Goal: Task Accomplishment & Management: Complete application form

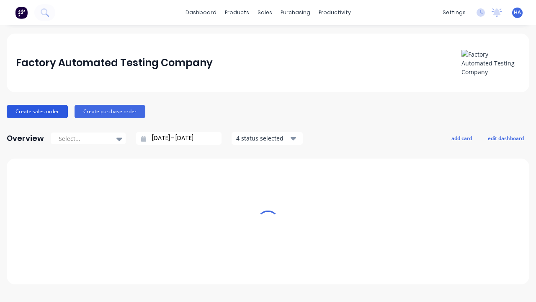
click at [36, 111] on button "Create sales order" at bounding box center [37, 111] width 61 height 13
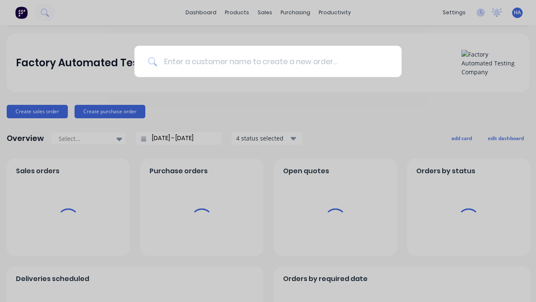
click at [272, 61] on input at bounding box center [272, 61] width 231 height 31
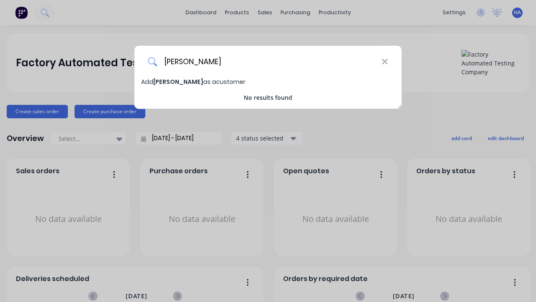
type input "[PERSON_NAME]"
click at [147, 82] on span "Add [PERSON_NAME] as a customer" at bounding box center [193, 81] width 104 height 8
select select "AU"
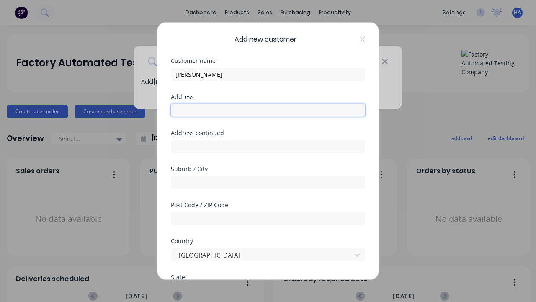
click at [268, 110] on input "text" at bounding box center [268, 110] width 194 height 13
type input "517 Iwojup Pass"
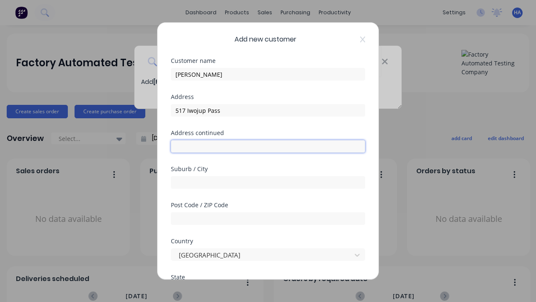
click at [268, 146] on input "text" at bounding box center [268, 146] width 194 height 13
type input "[STREET_ADDRESS]"
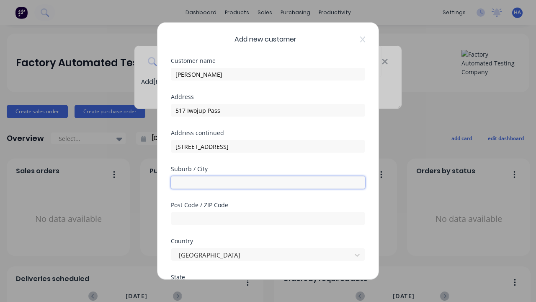
click at [268, 182] on input "text" at bounding box center [268, 182] width 194 height 13
type input "Memejoce"
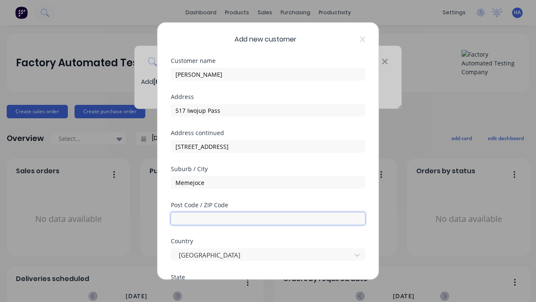
click at [268, 218] on input "text" at bounding box center [268, 218] width 194 height 13
type input "4120"
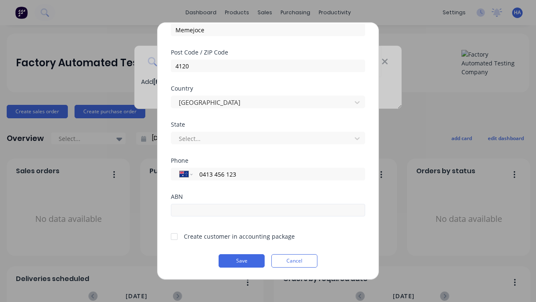
type input "0413 456 123"
click at [268, 210] on input "text" at bounding box center [268, 210] width 194 height 13
type input "12341234"
click at [242, 260] on button "Save" at bounding box center [242, 260] width 46 height 13
